Goal: Transaction & Acquisition: Purchase product/service

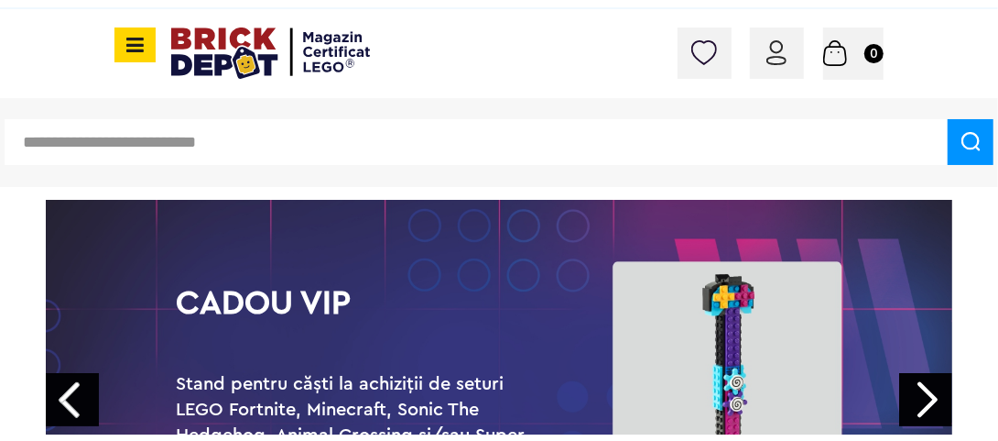
scroll to position [183, 0]
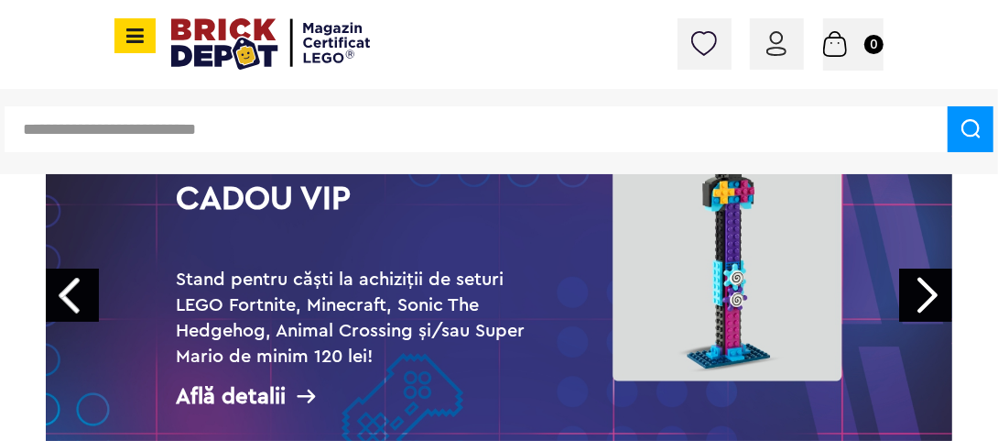
click at [931, 289] on link "Next" at bounding box center [925, 294] width 53 height 53
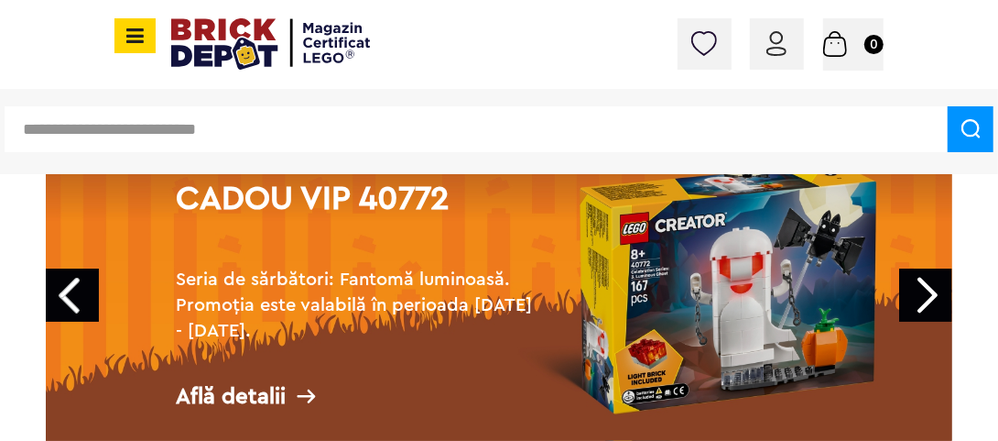
click at [934, 289] on link "Next" at bounding box center [925, 294] width 53 height 53
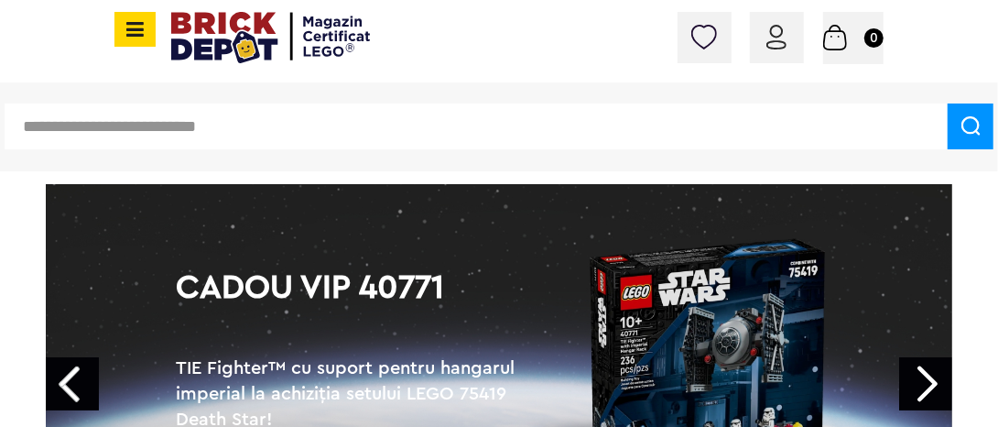
scroll to position [0, 0]
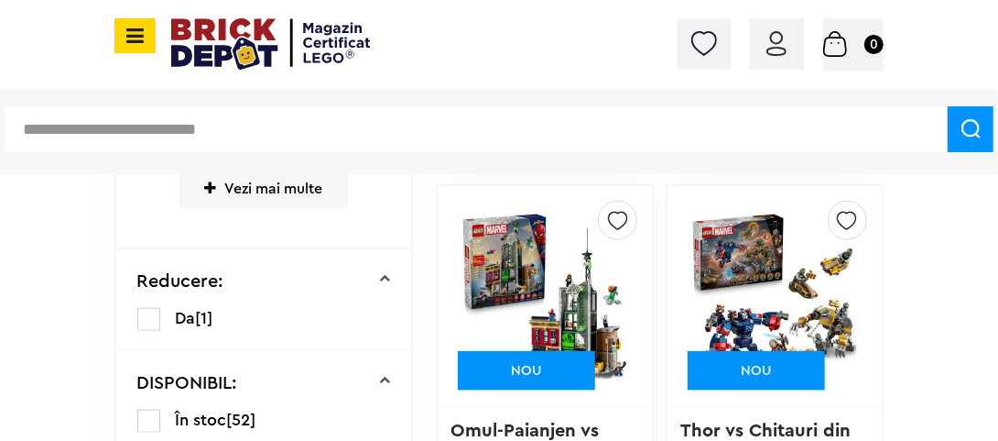
scroll to position [1007, 0]
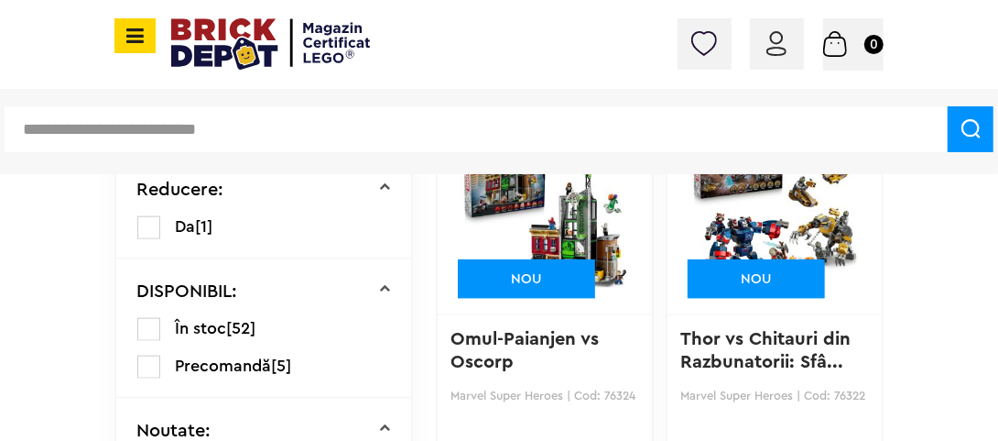
click at [593, 212] on img at bounding box center [545, 204] width 169 height 256
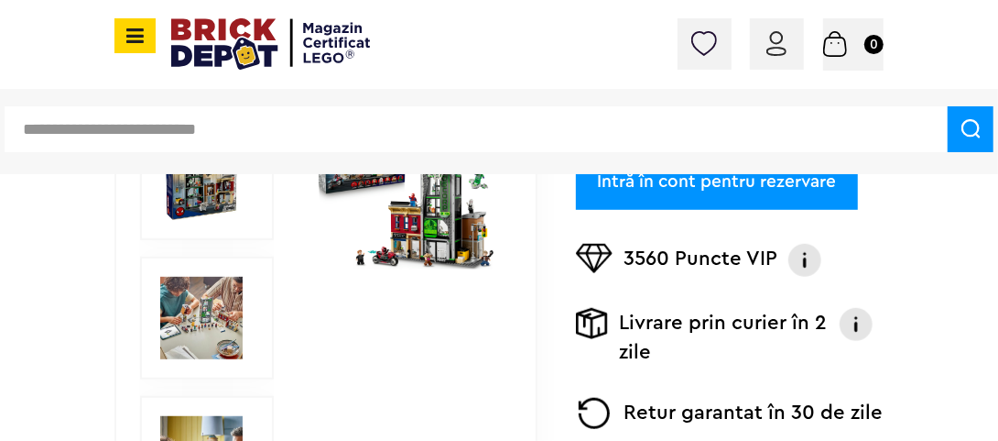
scroll to position [503, 0]
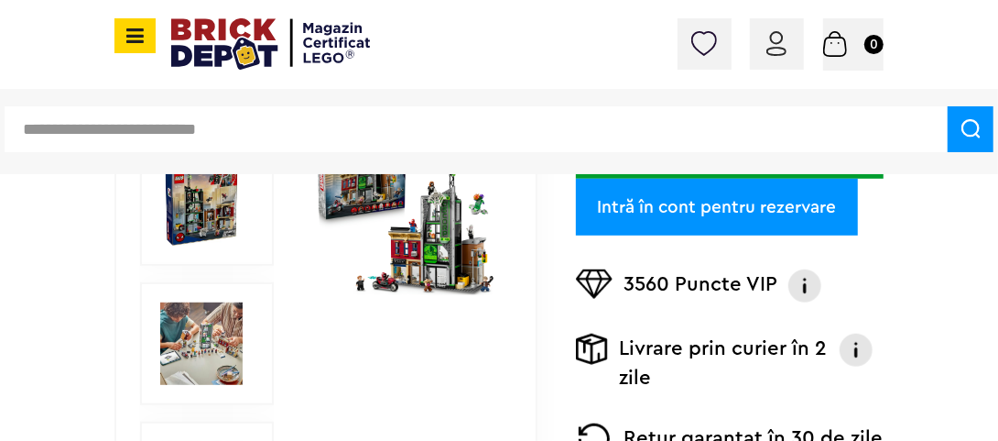
click at [427, 250] on img at bounding box center [405, 205] width 182 height 182
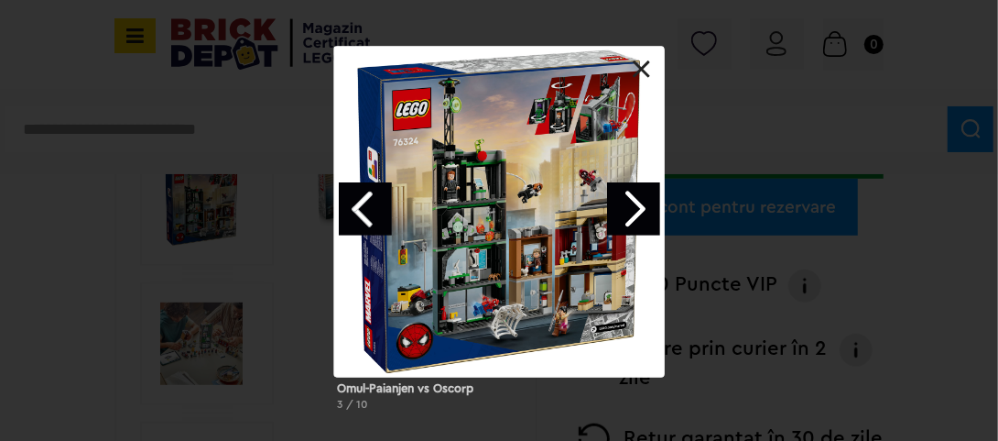
click at [630, 207] on link "Next image" at bounding box center [633, 208] width 53 height 53
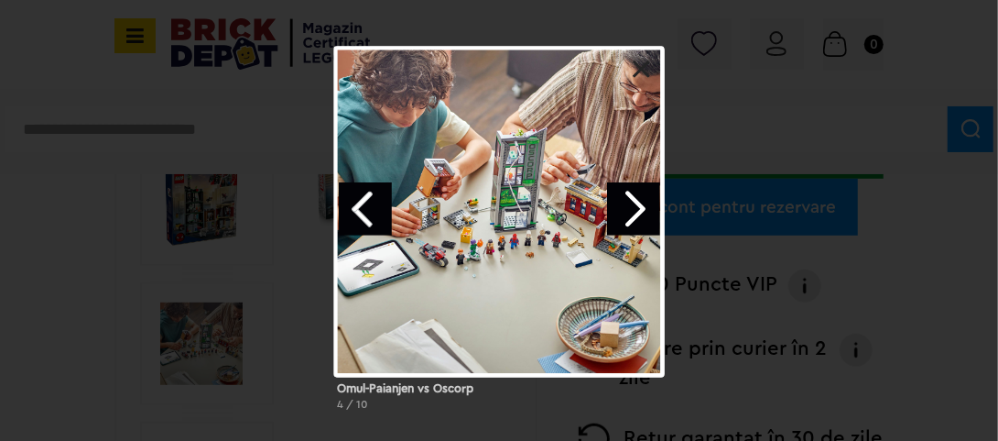
click at [635, 210] on link "Next image" at bounding box center [633, 208] width 53 height 53
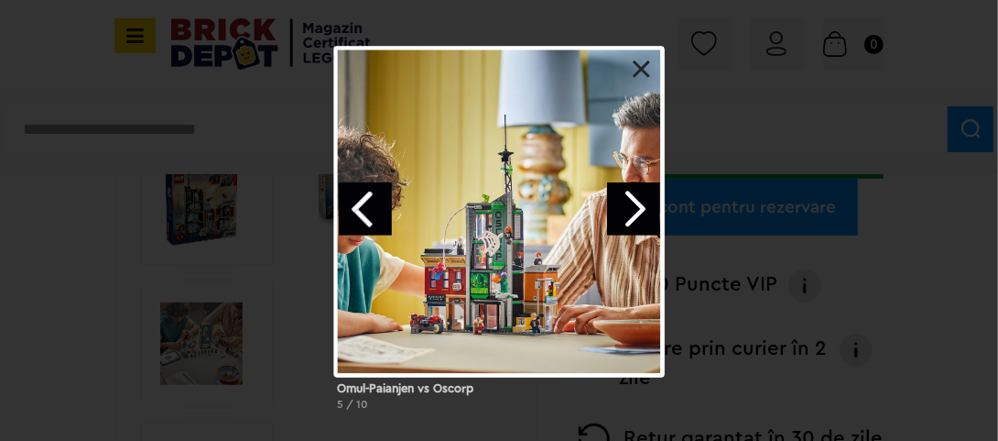
click at [638, 63] on link at bounding box center [642, 69] width 18 height 18
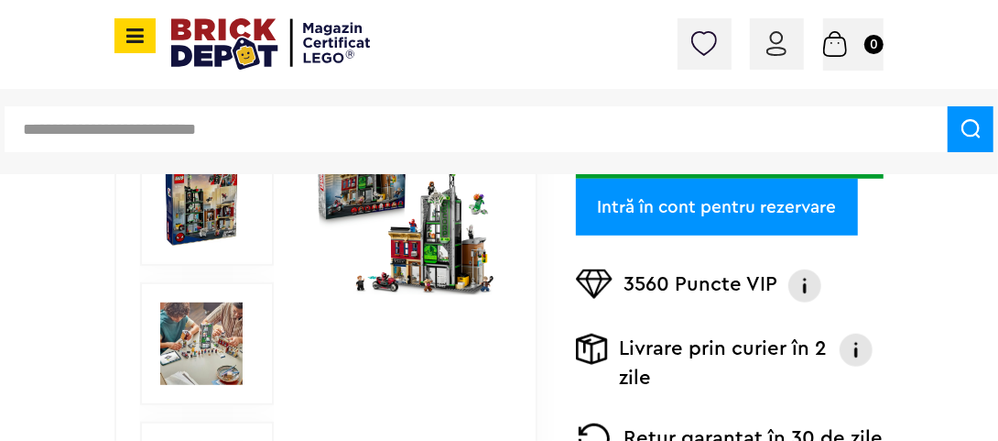
click at [235, 37] on img at bounding box center [270, 43] width 199 height 51
